Goal: Task Accomplishment & Management: Use online tool/utility

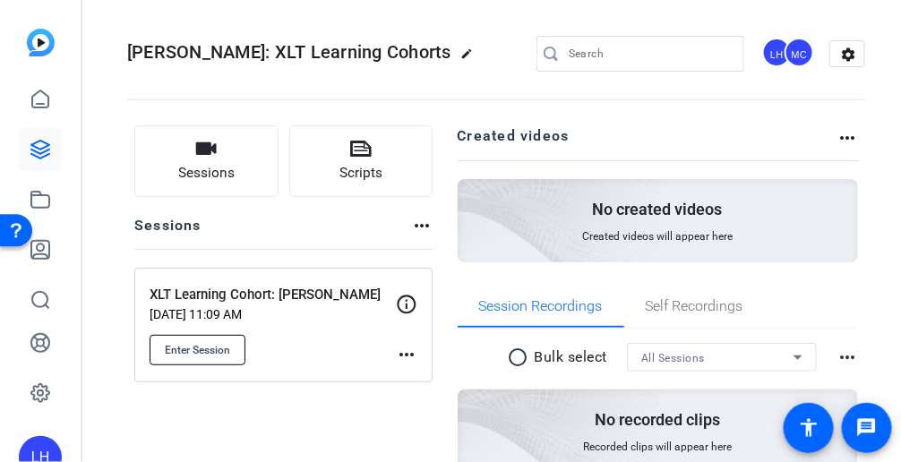
scroll to position [89, 0]
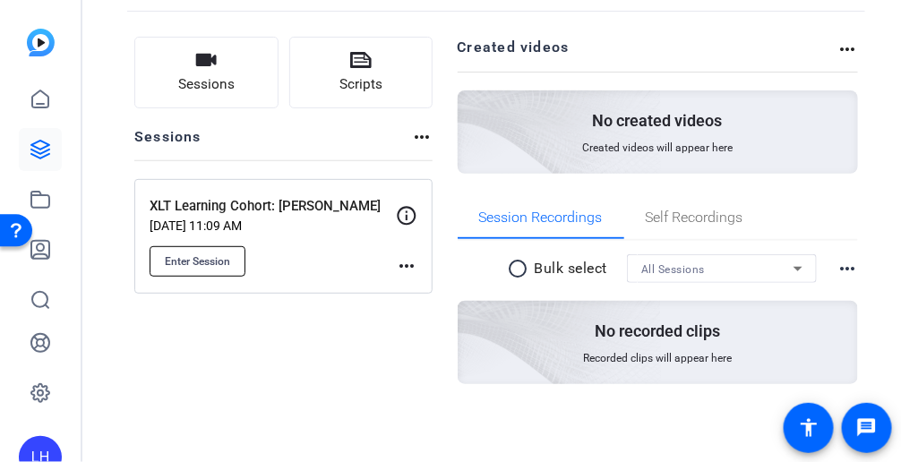
click at [193, 260] on span "Enter Session" at bounding box center [197, 261] width 65 height 14
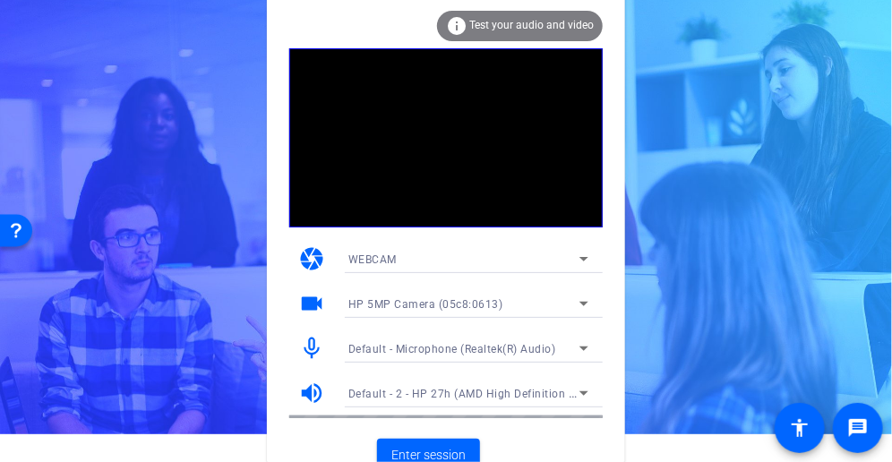
scroll to position [43, 0]
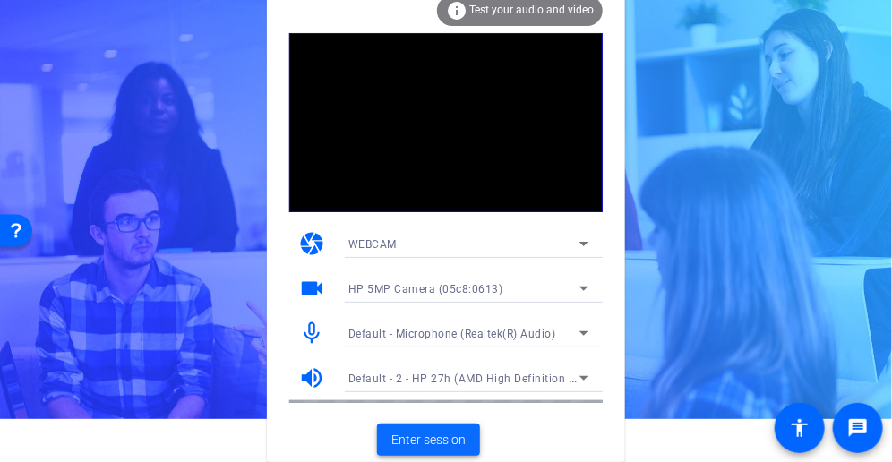
click at [437, 442] on span "Enter session" at bounding box center [428, 440] width 74 height 19
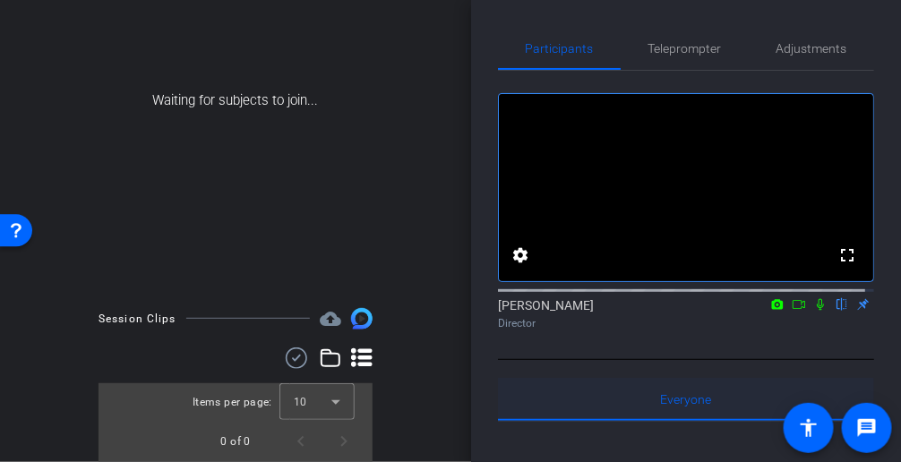
scroll to position [17, 0]
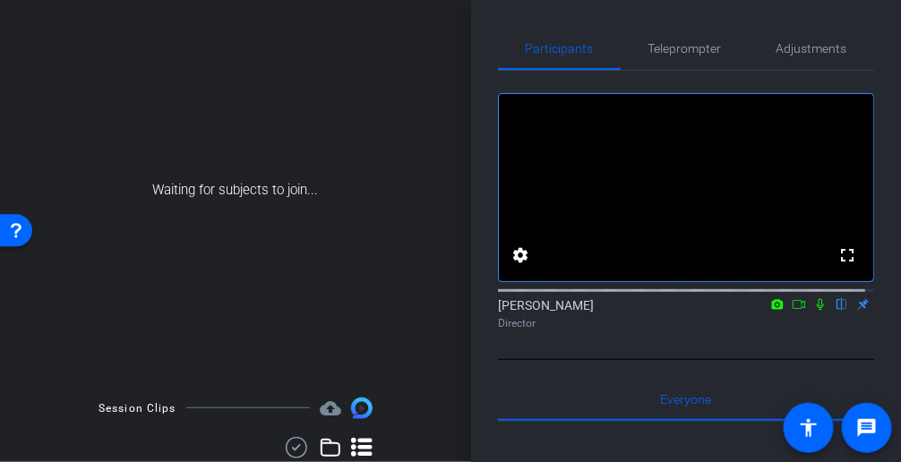
click at [29, 370] on div "arrow_back XLT Learning Cohort: [PERSON_NAME] Back to project Send invite accou…" at bounding box center [235, 214] width 471 height 462
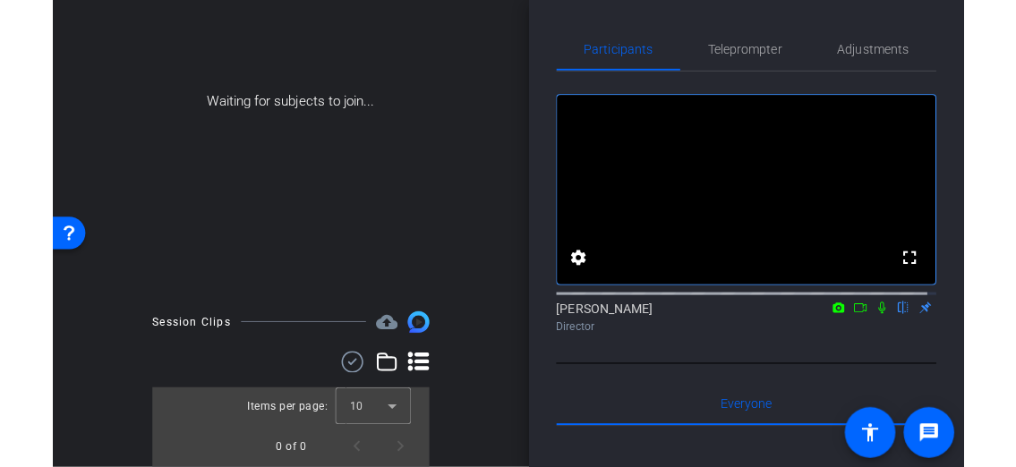
scroll to position [0, 0]
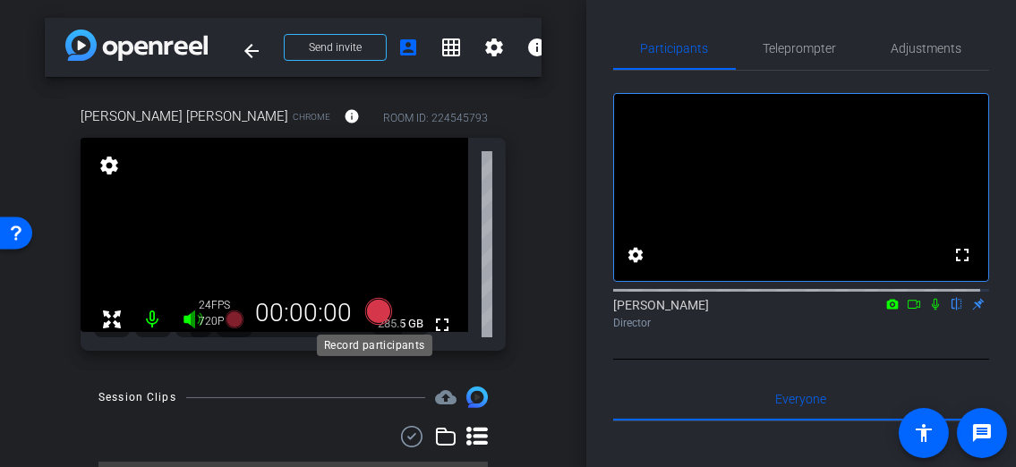
click at [376, 315] on icon at bounding box center [377, 311] width 27 height 27
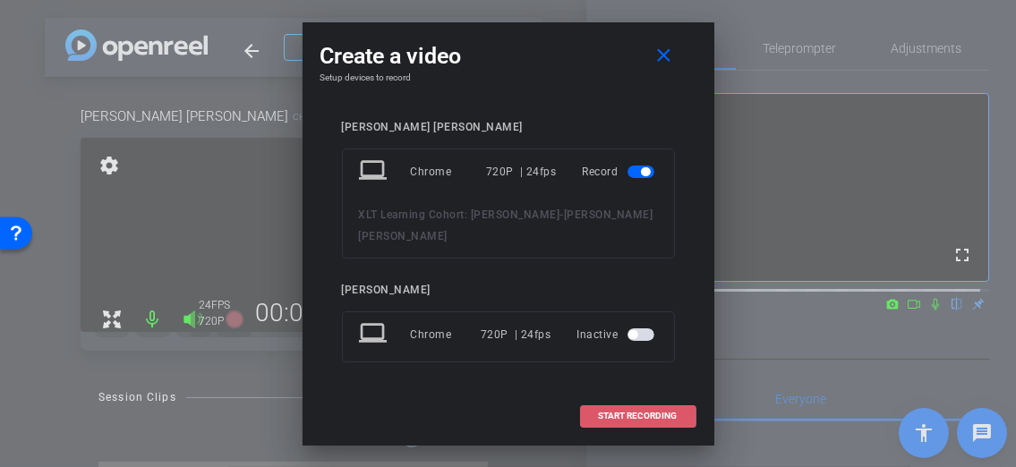
click at [604, 412] on span "START RECORDING" at bounding box center [638, 416] width 79 height 9
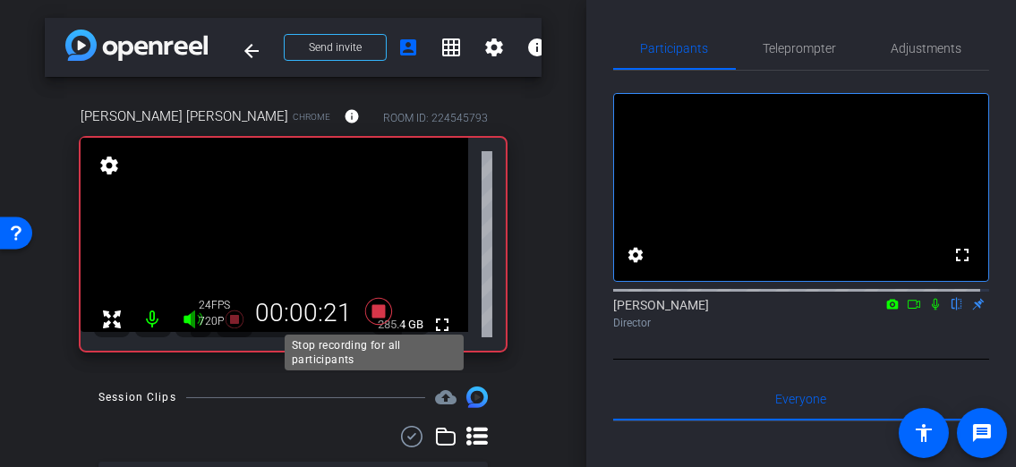
click at [372, 307] on icon at bounding box center [377, 311] width 27 height 27
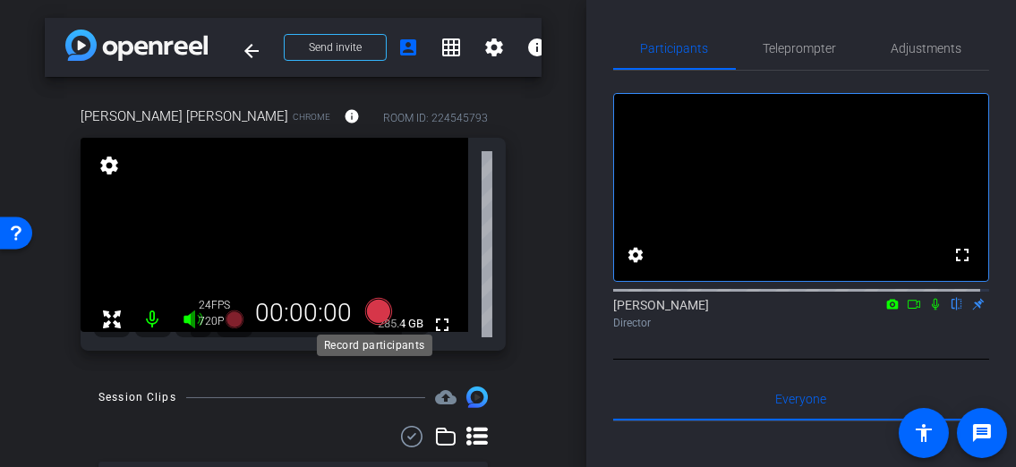
click at [379, 313] on icon at bounding box center [377, 311] width 27 height 27
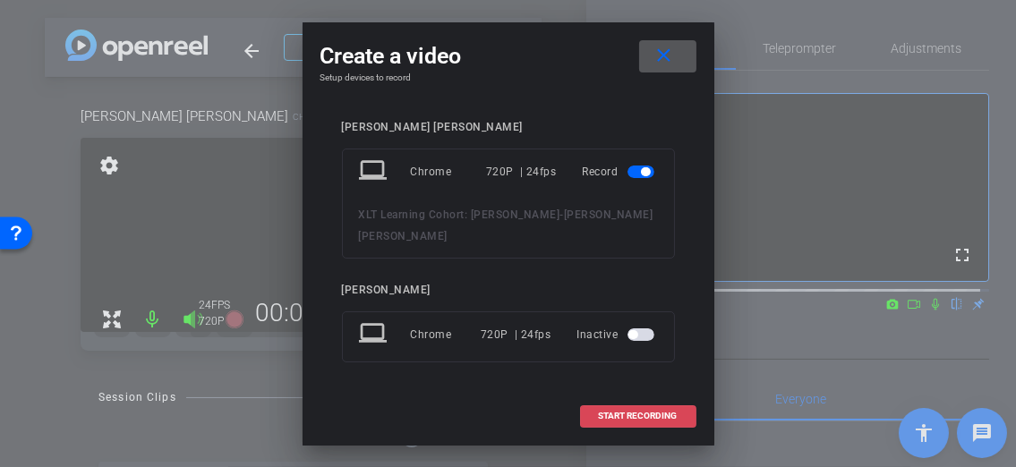
click at [620, 412] on span "START RECORDING" at bounding box center [638, 416] width 79 height 9
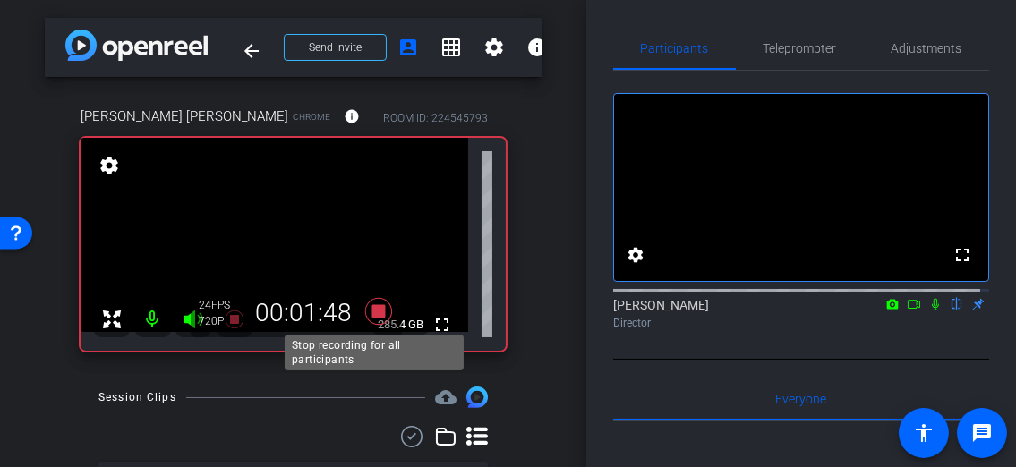
click at [372, 314] on icon at bounding box center [377, 311] width 27 height 27
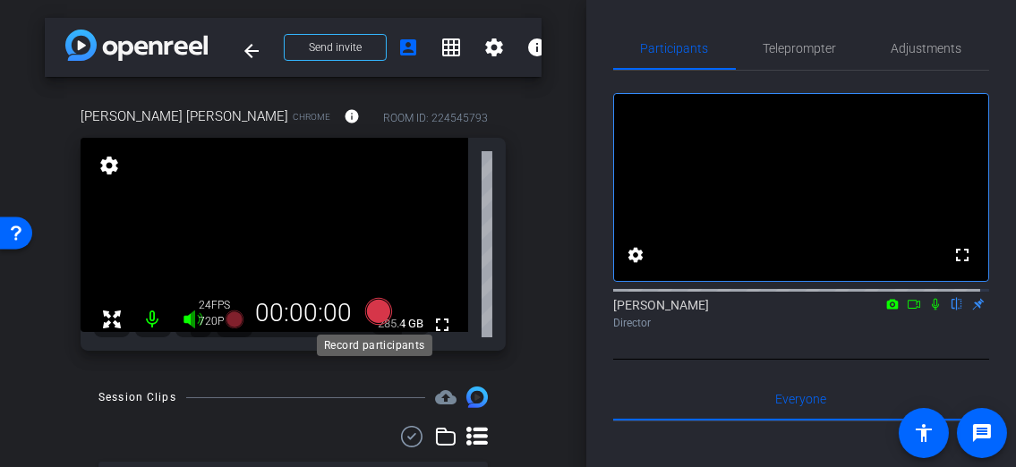
click at [372, 317] on icon at bounding box center [377, 311] width 27 height 27
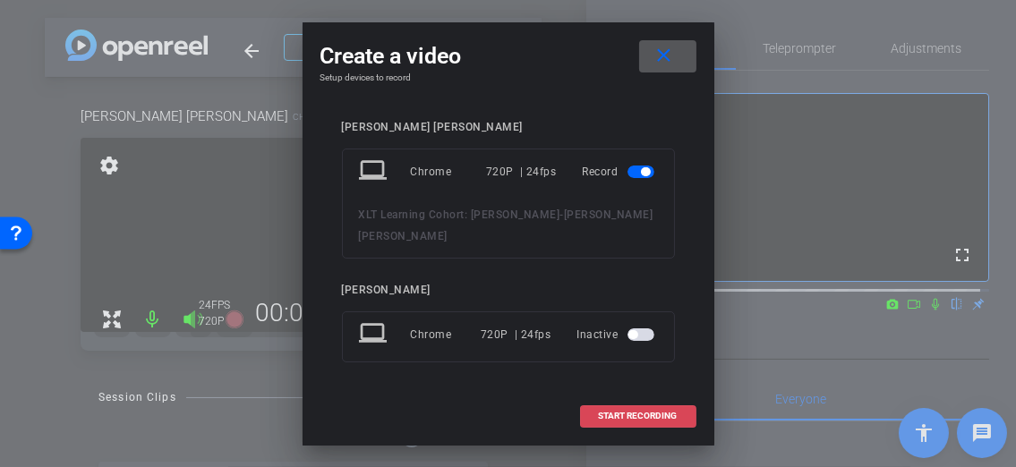
click at [628, 412] on span "START RECORDING" at bounding box center [638, 416] width 79 height 9
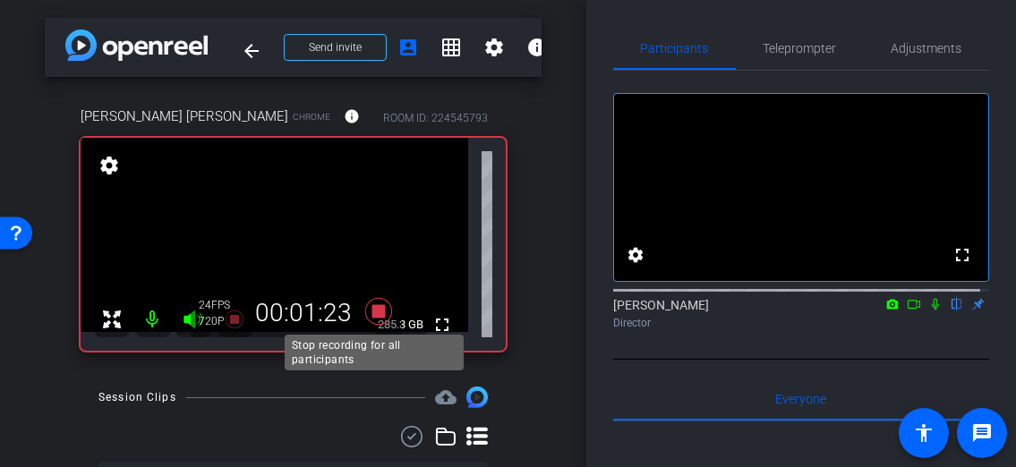
click at [374, 318] on icon at bounding box center [378, 311] width 43 height 32
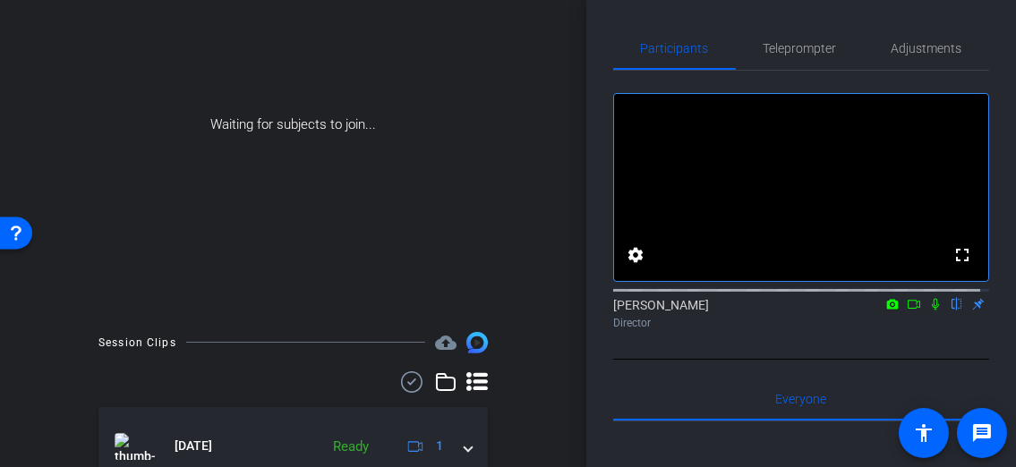
scroll to position [228, 0]
